Goal: Task Accomplishment & Management: Use online tool/utility

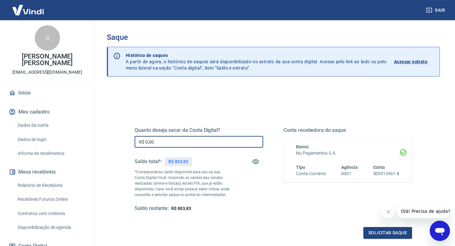
click at [172, 146] on input "R$ 0,00" at bounding box center [199, 142] width 129 height 12
type input "R$ 803,83"
click at [379, 234] on button "Solicitar saque" at bounding box center [387, 233] width 49 height 12
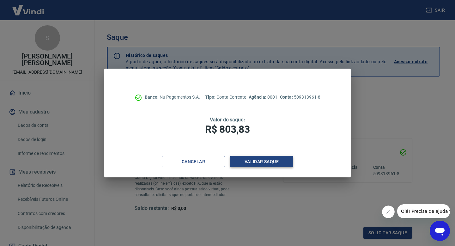
click at [261, 163] on button "Validar saque" at bounding box center [261, 162] width 63 height 12
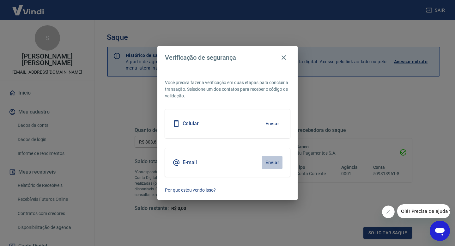
click at [272, 165] on button "Enviar" at bounding box center [272, 162] width 21 height 13
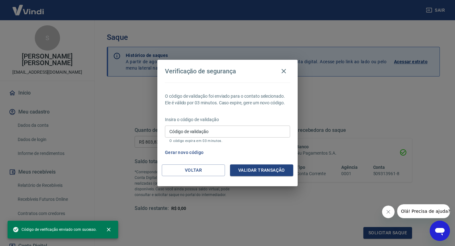
click at [226, 131] on input "Código de validação" at bounding box center [227, 131] width 125 height 12
